Goal: Information Seeking & Learning: Understand process/instructions

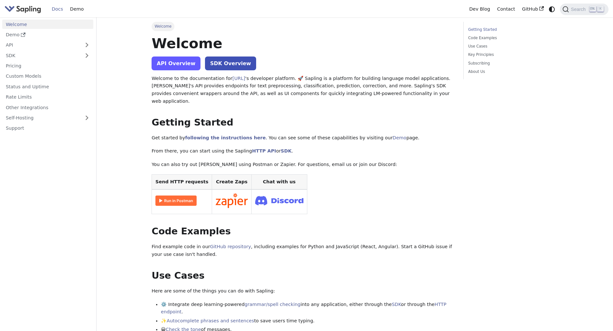
click at [175, 66] on link "API Overview" at bounding box center [175, 64] width 49 height 14
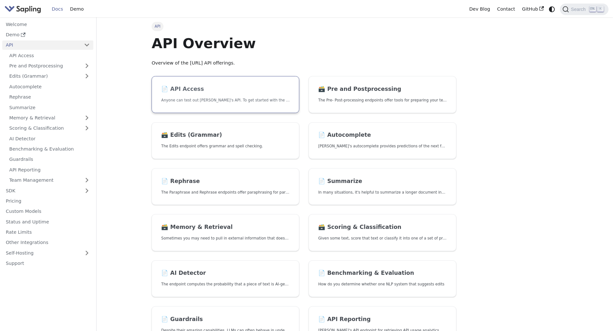
click at [219, 91] on h2 "📄️ API Access" at bounding box center [225, 89] width 128 height 7
